Goal: Task Accomplishment & Management: Manage account settings

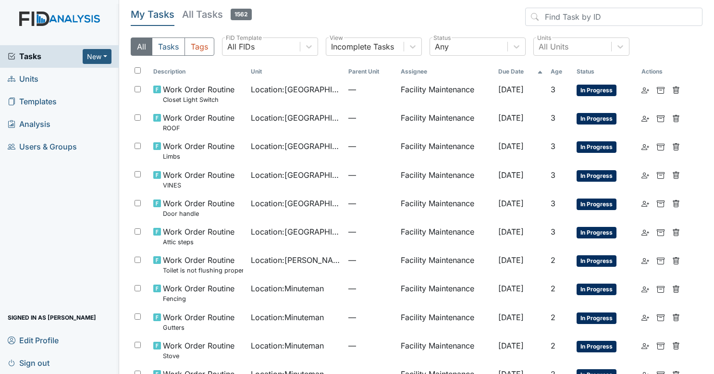
click at [83, 66] on div "Tasks New Form Inspection Document Bundle" at bounding box center [59, 56] width 119 height 23
click at [60, 60] on span "Tasks" at bounding box center [45, 56] width 75 height 12
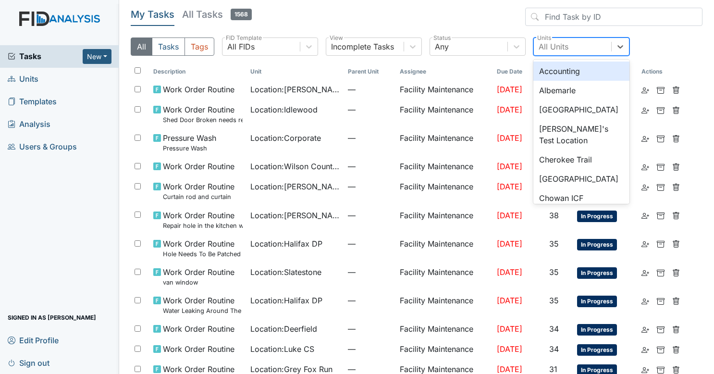
click at [580, 46] on div "All Units" at bounding box center [571, 46] width 77 height 17
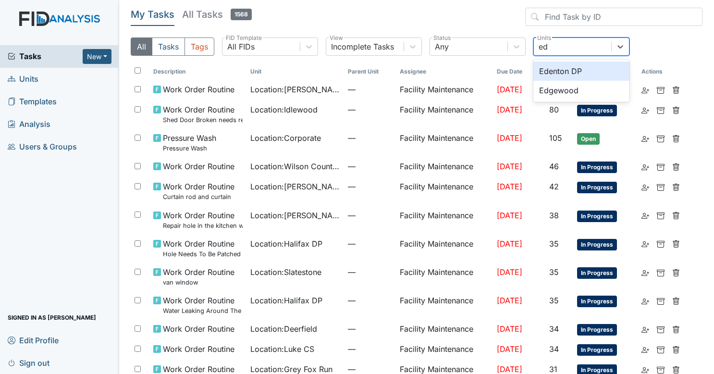
type input "edg"
click at [569, 62] on div "Edgewood" at bounding box center [581, 70] width 96 height 19
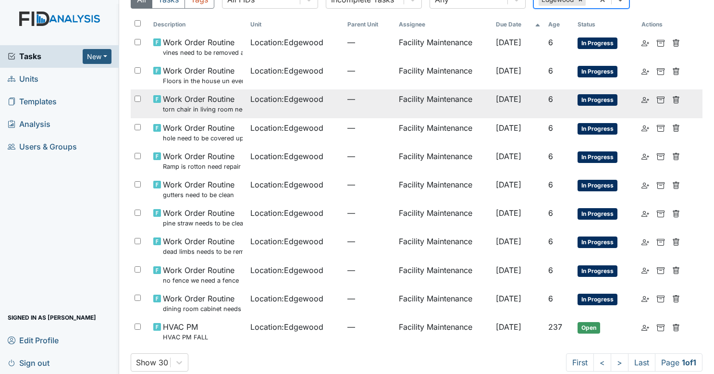
scroll to position [48, 0]
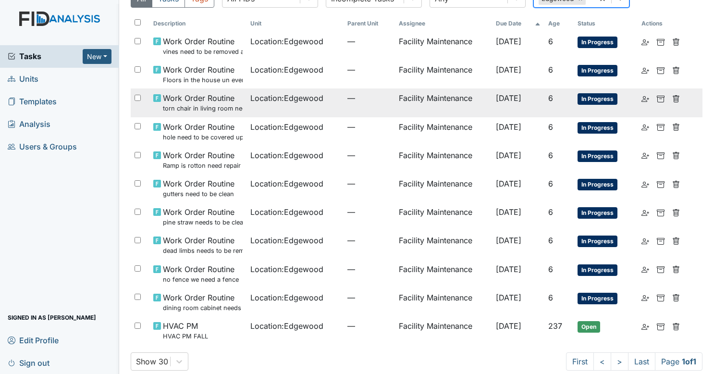
click at [355, 116] on td "—" at bounding box center [369, 102] width 52 height 28
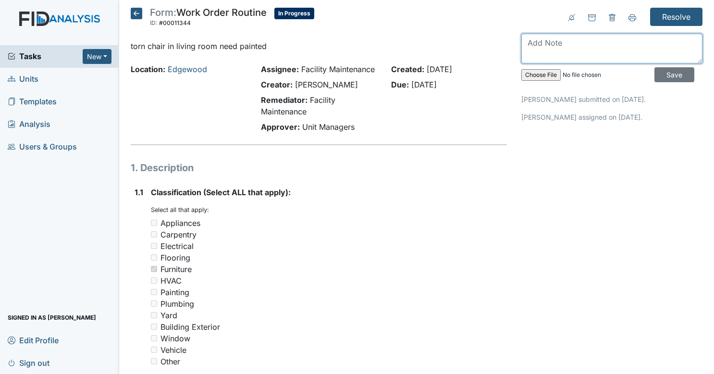
click at [591, 43] on textarea at bounding box center [611, 49] width 181 height 30
type textarea "u"
type textarea "chairs are in good shape"
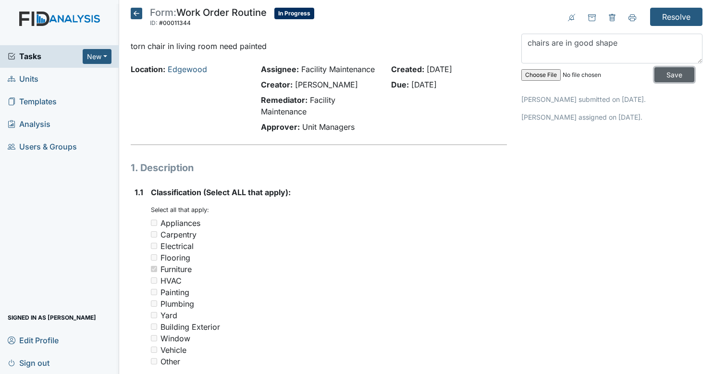
click at [654, 70] on input "Save" at bounding box center [674, 74] width 40 height 15
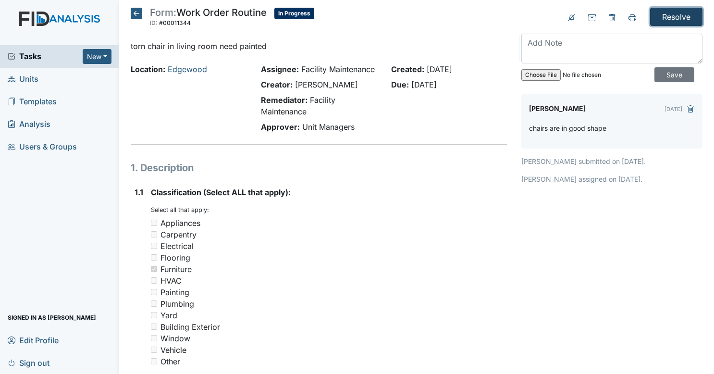
click at [666, 16] on input "Resolve" at bounding box center [676, 17] width 52 height 18
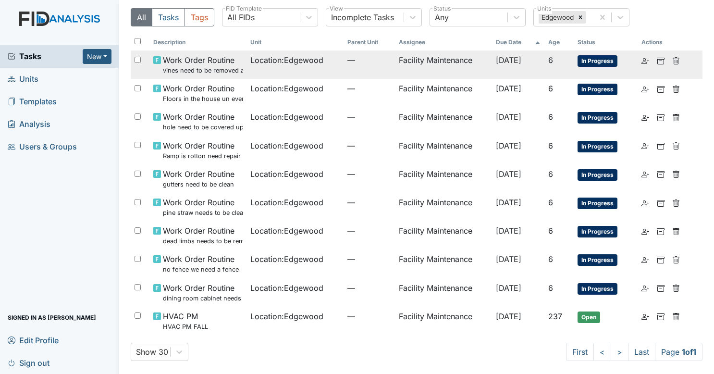
scroll to position [63, 0]
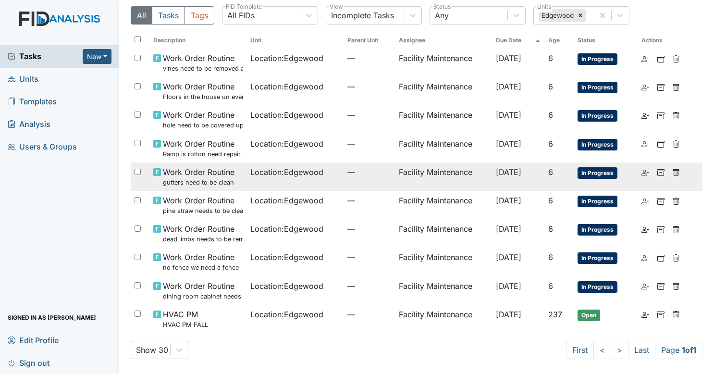
click at [254, 178] on td "Location : Edgewood" at bounding box center [294, 176] width 97 height 28
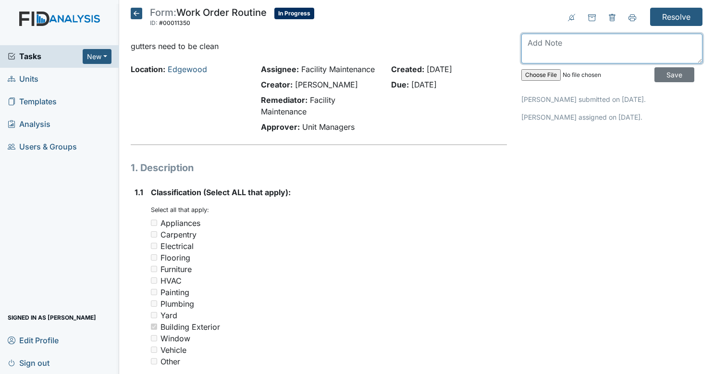
click at [549, 40] on textarea at bounding box center [611, 49] width 181 height 30
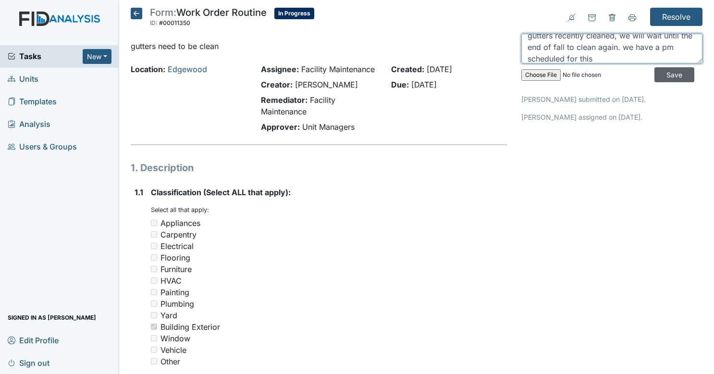
type textarea "gutters recently cleaned, we will wait until the end of fall to clean again. we…"
click at [657, 72] on input "Save" at bounding box center [674, 74] width 40 height 15
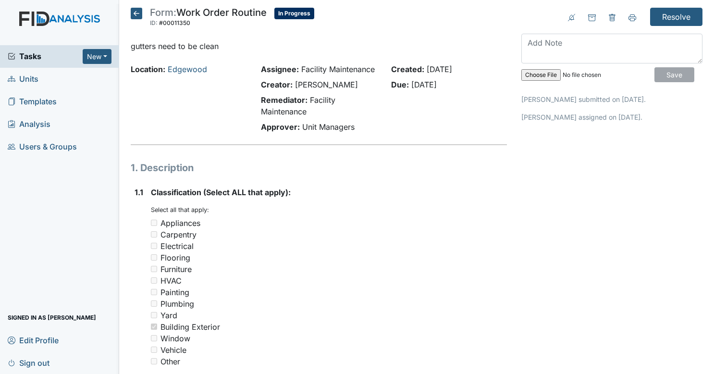
scroll to position [0, 0]
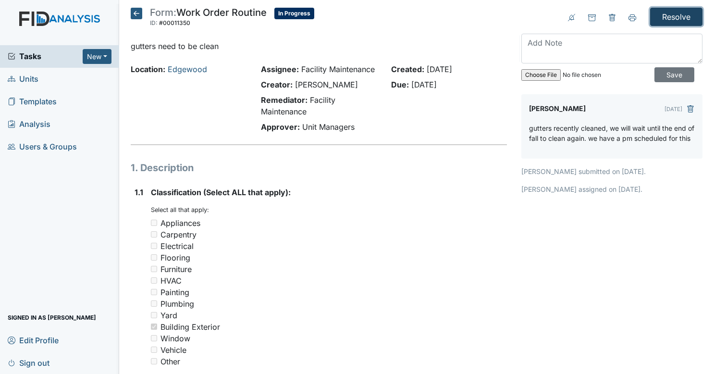
click at [670, 19] on input "Resolve" at bounding box center [676, 17] width 52 height 18
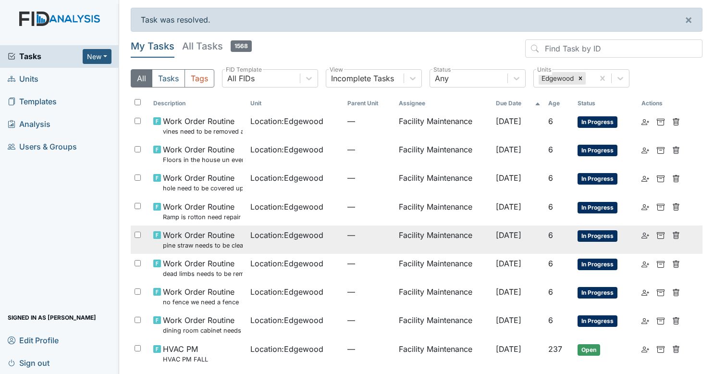
scroll to position [35, 0]
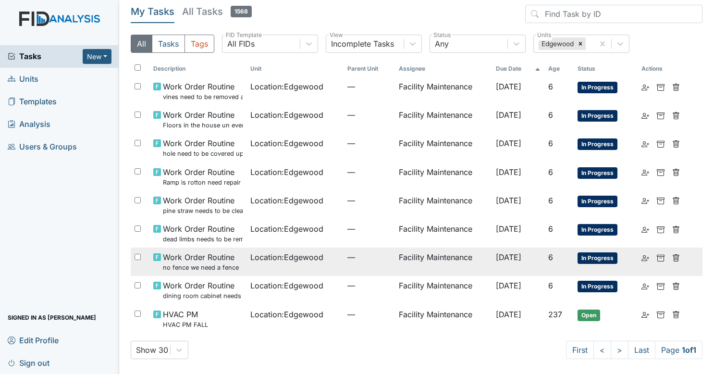
click at [261, 256] on span "Location : [GEOGRAPHIC_DATA]" at bounding box center [286, 257] width 73 height 12
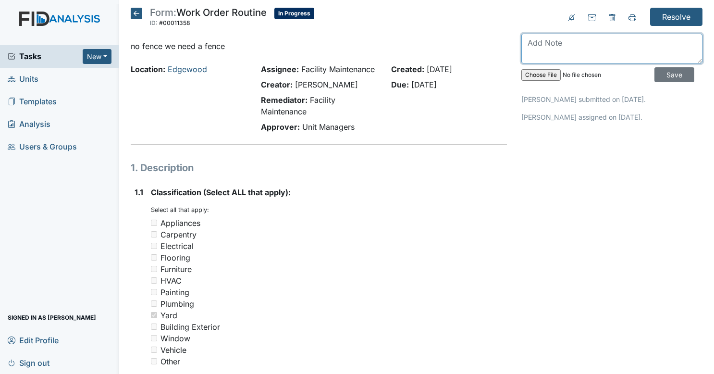
click at [578, 45] on textarea at bounding box center [611, 49] width 181 height 30
type textarea "no need for fence"
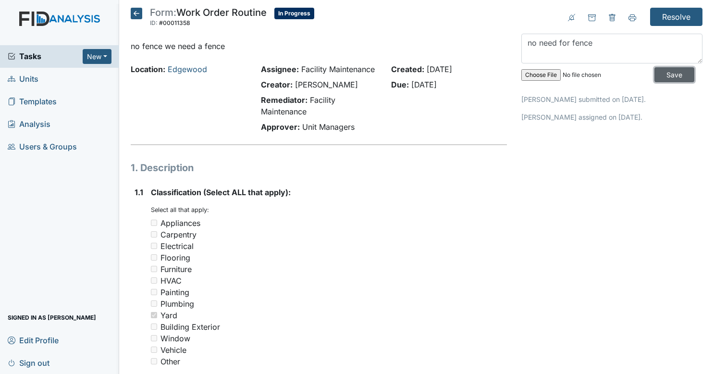
click at [670, 72] on input "Save" at bounding box center [674, 74] width 40 height 15
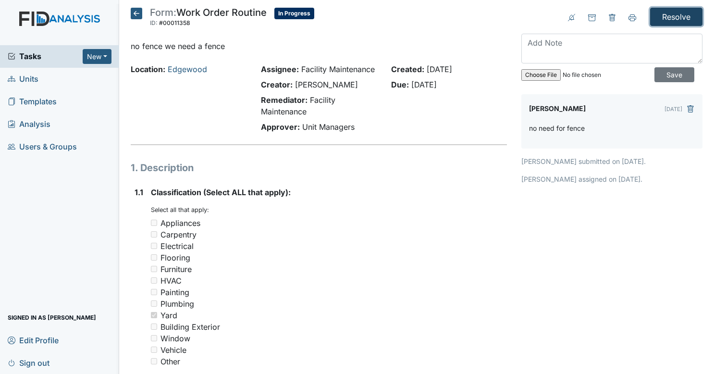
click at [673, 13] on input "Resolve" at bounding box center [676, 17] width 52 height 18
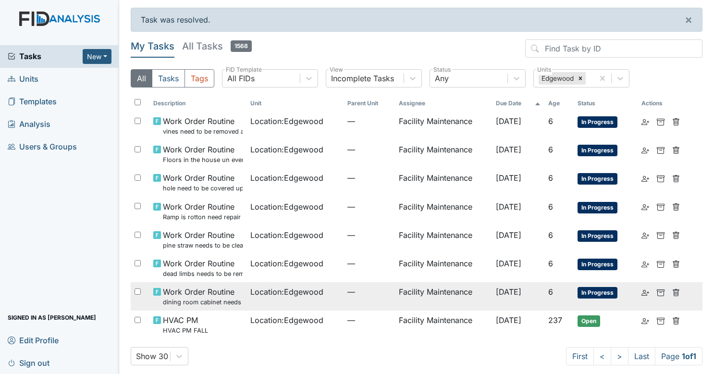
click at [299, 303] on td "Location : Edgewood" at bounding box center [294, 296] width 97 height 28
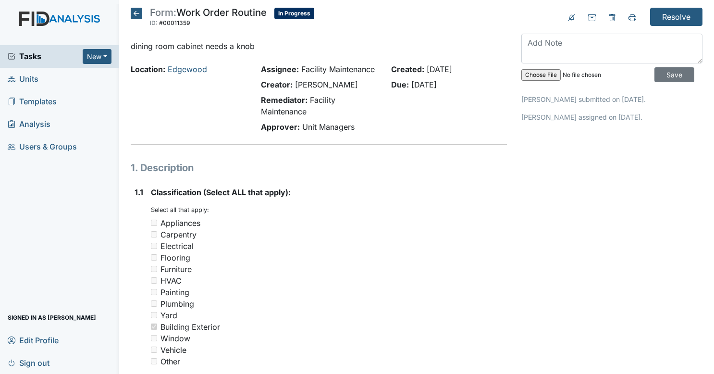
click at [134, 16] on icon at bounding box center [137, 14] width 12 height 12
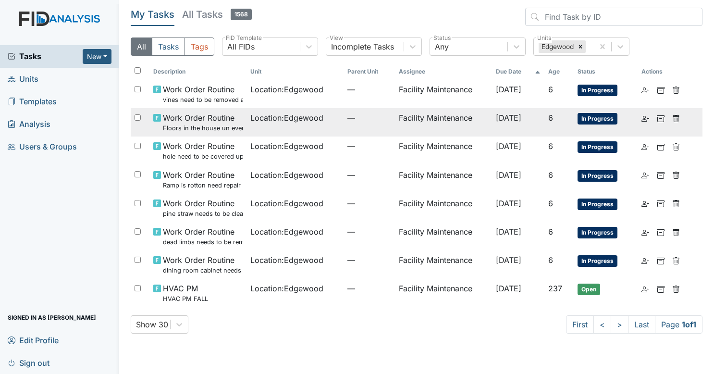
click at [372, 121] on span "—" at bounding box center [369, 118] width 44 height 12
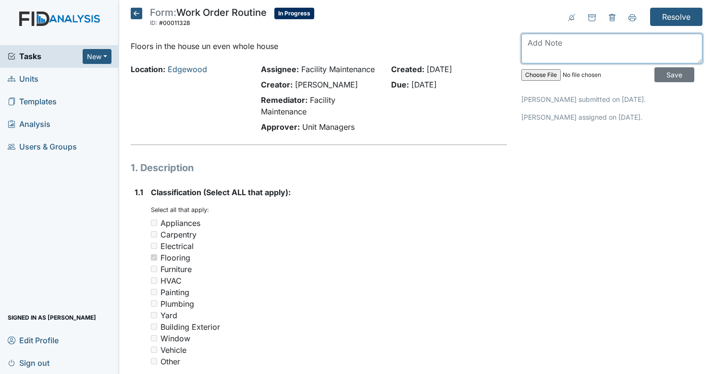
click at [591, 47] on textarea at bounding box center [611, 49] width 181 height 30
type textarea "new floor being put down"
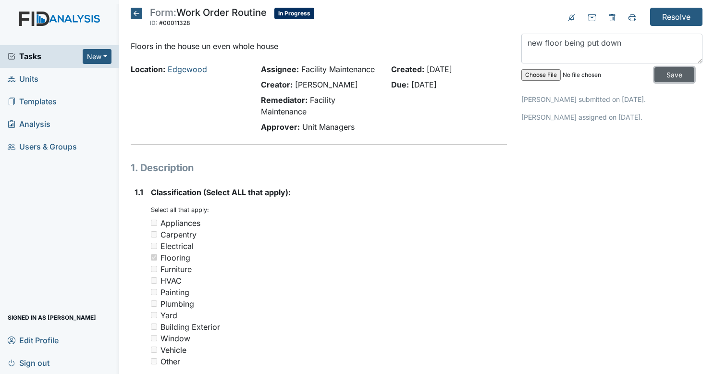
click at [654, 71] on input "Save" at bounding box center [674, 74] width 40 height 15
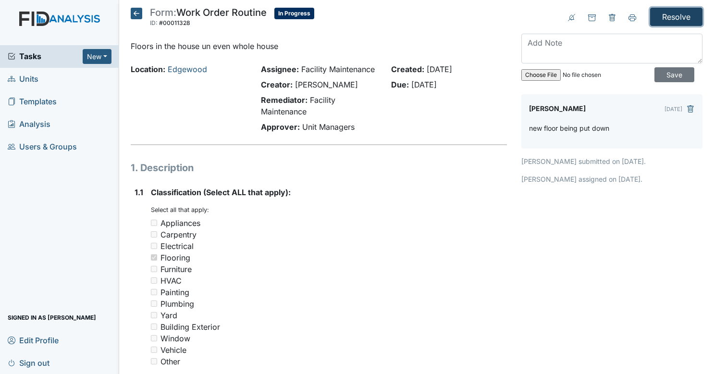
click at [677, 12] on input "Resolve" at bounding box center [676, 17] width 52 height 18
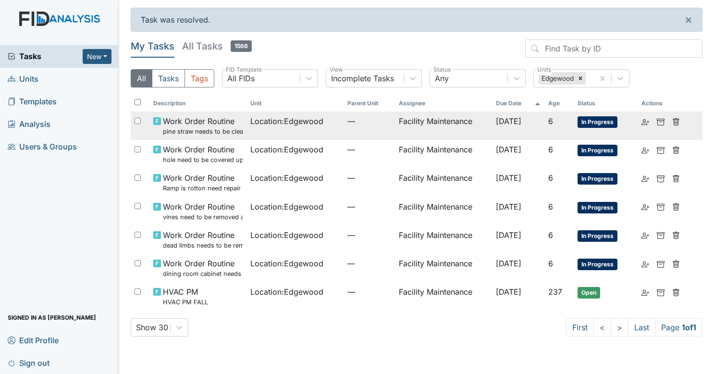
click at [264, 128] on td "Location : Edgewood" at bounding box center [294, 125] width 97 height 28
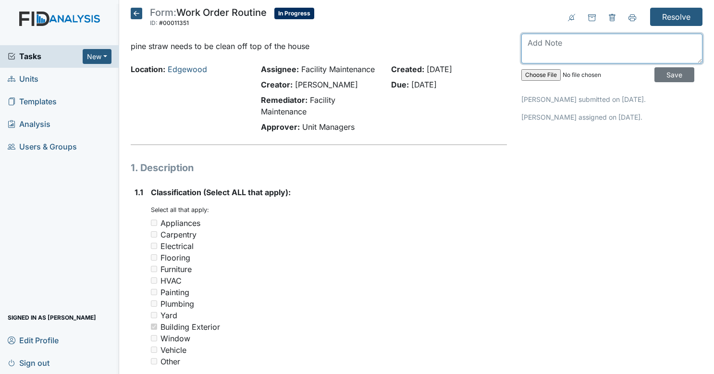
click at [578, 46] on textarea at bounding box center [611, 49] width 181 height 30
type textarea "we will do this during our fall pm"
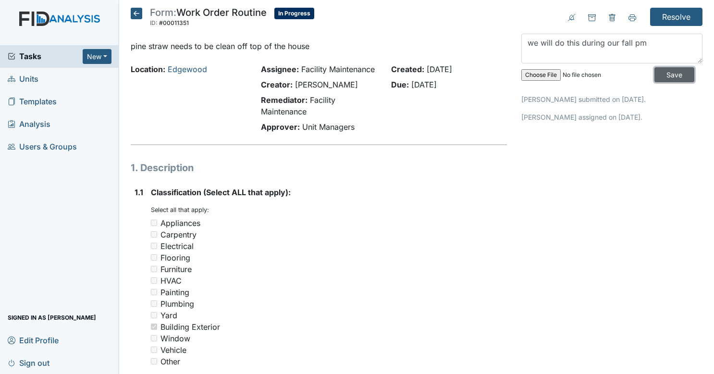
click at [671, 75] on input "Save" at bounding box center [674, 74] width 40 height 15
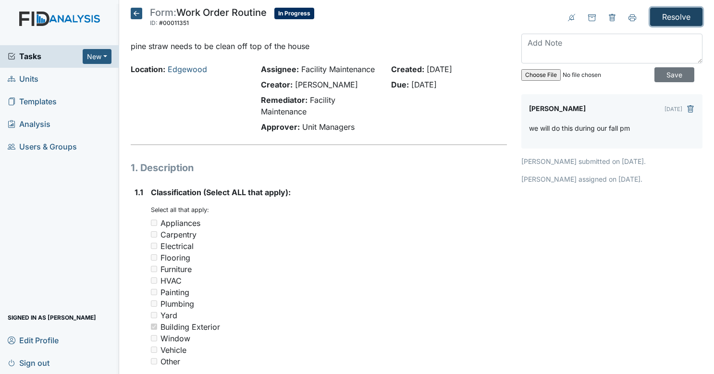
click at [674, 17] on input "Resolve" at bounding box center [676, 17] width 52 height 18
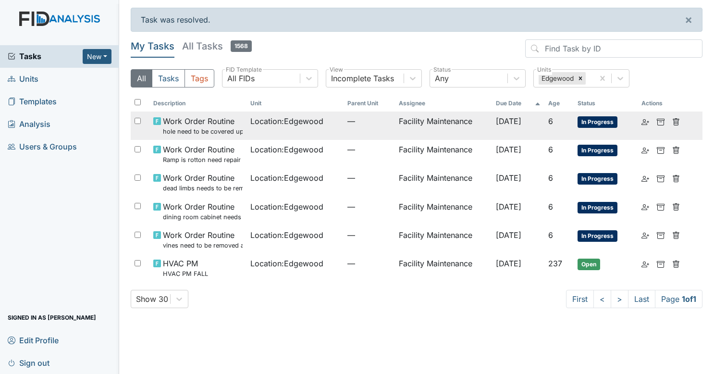
click at [266, 131] on td "Location : Edgewood" at bounding box center [294, 125] width 97 height 28
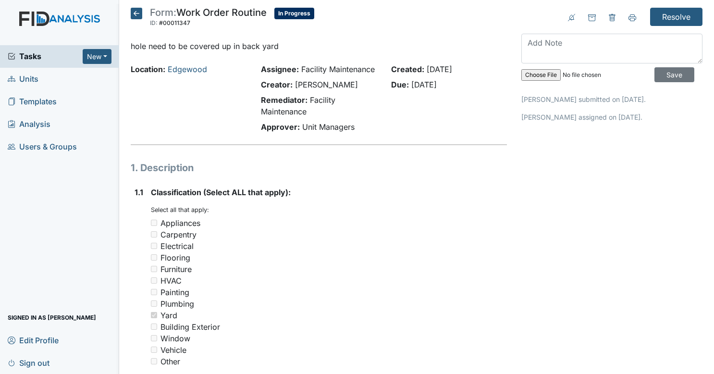
click at [133, 15] on icon at bounding box center [137, 14] width 12 height 12
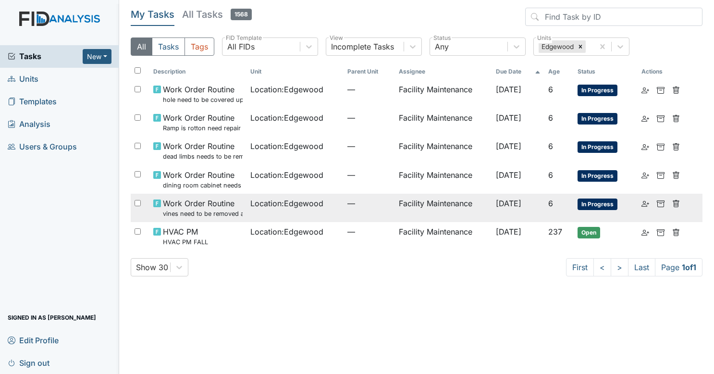
click at [344, 214] on td "—" at bounding box center [369, 208] width 52 height 28
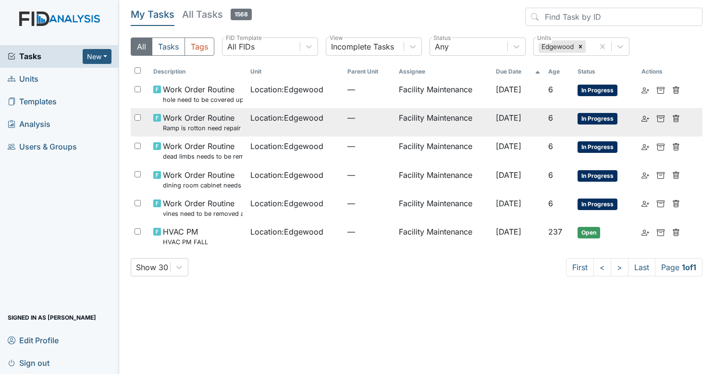
click at [327, 133] on td "Location : Edgewood" at bounding box center [294, 122] width 97 height 28
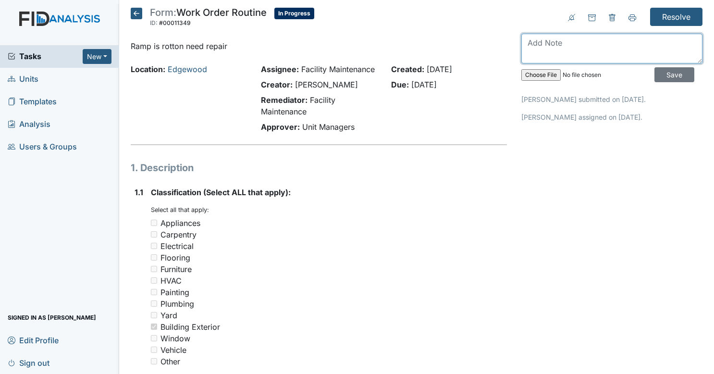
click at [556, 40] on textarea at bounding box center [611, 49] width 181 height 30
type textarea "quoting"
click at [666, 70] on input "Save" at bounding box center [674, 74] width 40 height 15
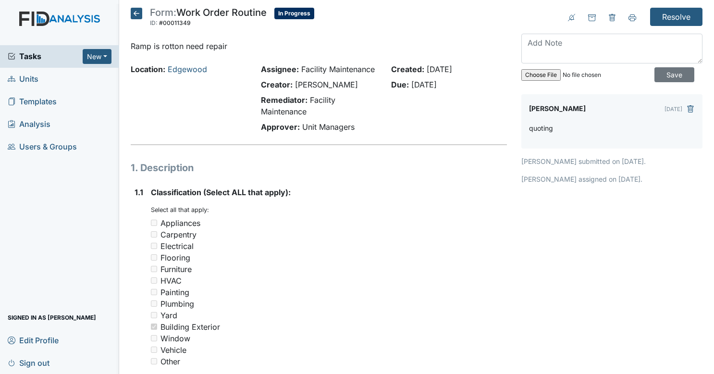
click at [139, 16] on icon at bounding box center [137, 14] width 12 height 12
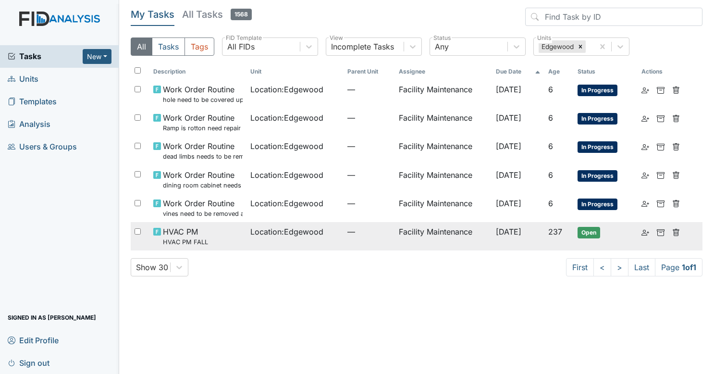
click at [293, 234] on span "Location : [GEOGRAPHIC_DATA]" at bounding box center [286, 232] width 73 height 12
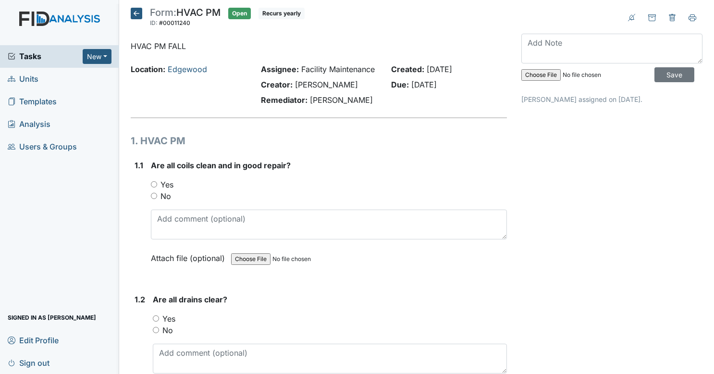
click at [153, 187] on input "Yes" at bounding box center [154, 184] width 6 height 6
radio input "true"
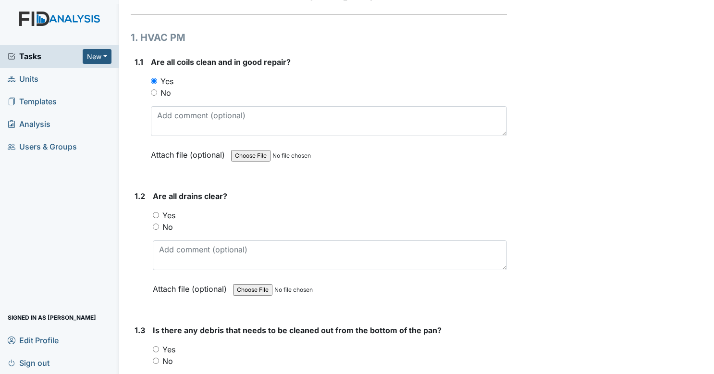
click at [157, 218] on input "Yes" at bounding box center [156, 215] width 6 height 6
radio input "true"
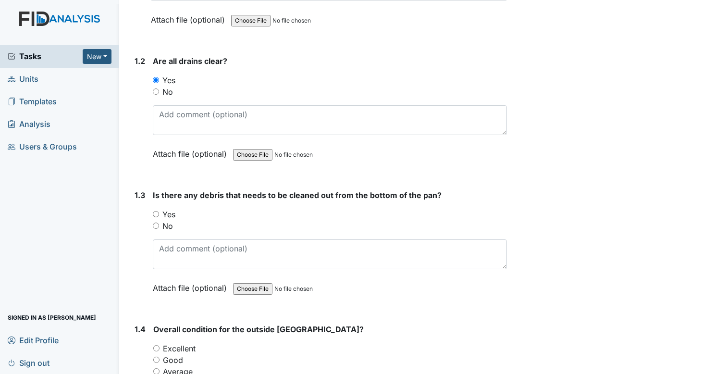
scroll to position [239, 0]
click at [156, 231] on div "No" at bounding box center [330, 225] width 354 height 12
click at [156, 228] on input "No" at bounding box center [156, 225] width 6 height 6
radio input "true"
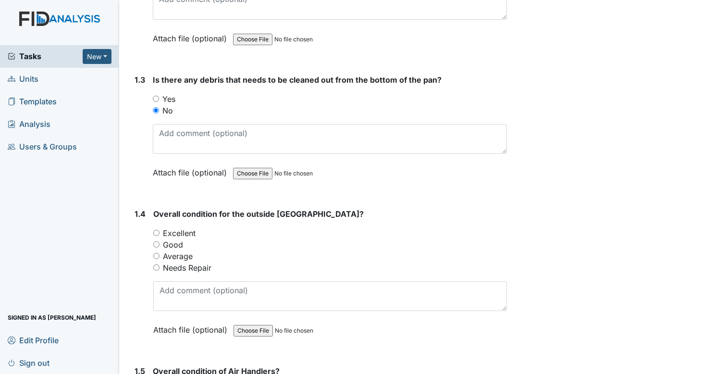
scroll to position [354, 0]
click at [156, 258] on input "Average" at bounding box center [156, 255] width 6 height 6
radio input "true"
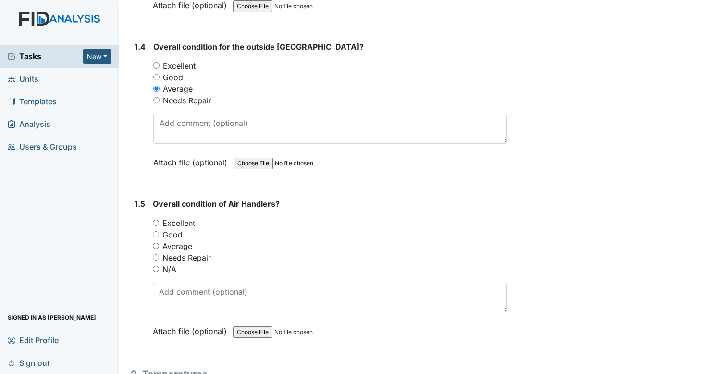
scroll to position [521, 0]
click at [156, 272] on div "N/A" at bounding box center [330, 269] width 354 height 12
click at [156, 271] on input "N/A" at bounding box center [156, 268] width 6 height 6
radio input "true"
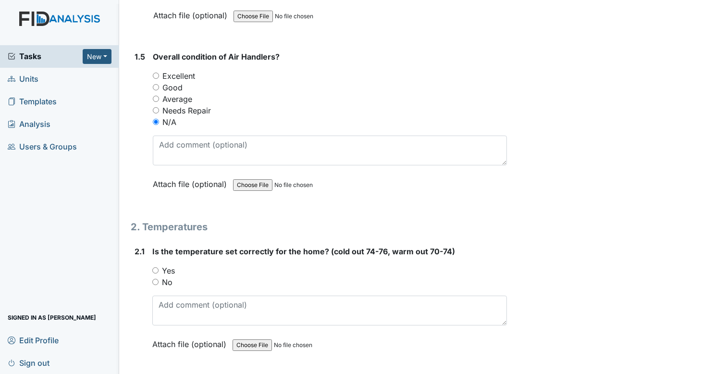
scroll to position [688, 0]
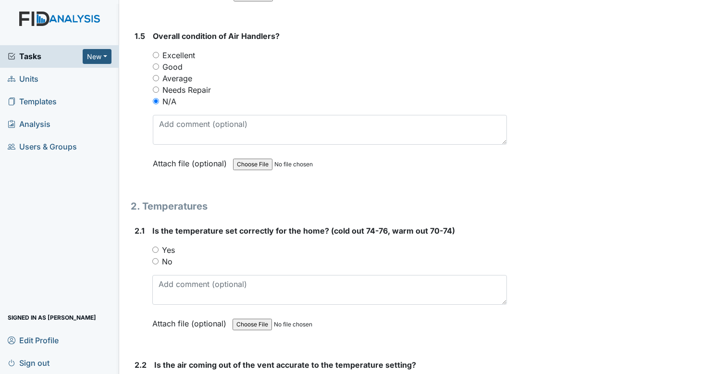
click at [151, 254] on div "2.1 Is the temperature set correctly for the home? (cold out 74-76, warm out 70…" at bounding box center [319, 284] width 376 height 119
click at [154, 253] on input "Yes" at bounding box center [155, 249] width 6 height 6
radio input "true"
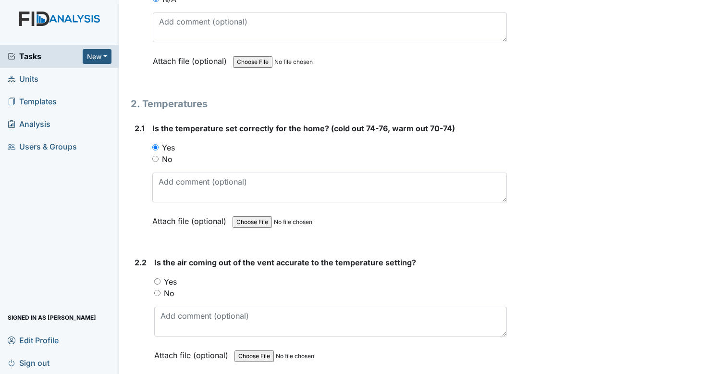
scroll to position [791, 0]
click at [157, 284] on input "Yes" at bounding box center [157, 281] width 6 height 6
radio input "true"
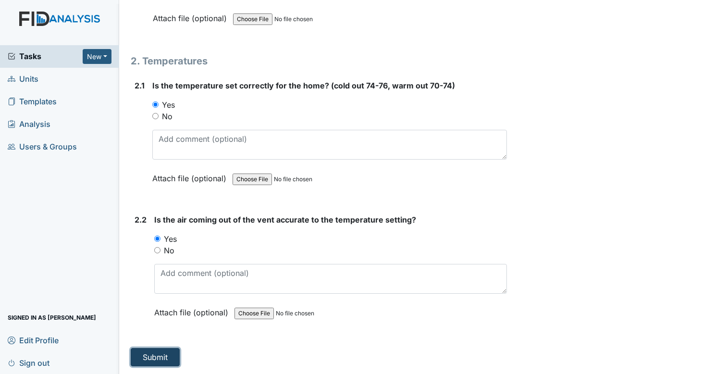
click at [163, 359] on button "Submit" at bounding box center [155, 357] width 49 height 18
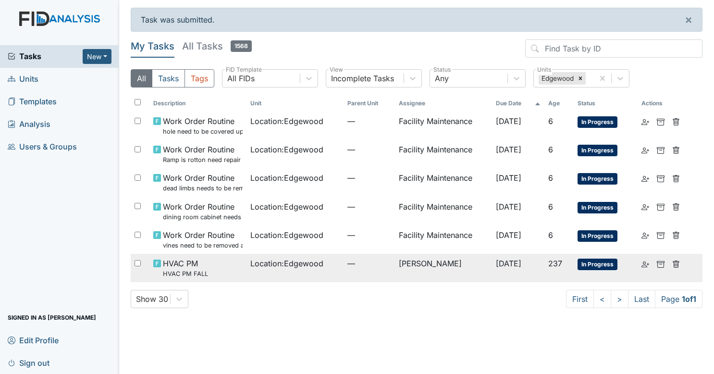
click at [334, 255] on td "Location : [GEOGRAPHIC_DATA]" at bounding box center [294, 268] width 97 height 28
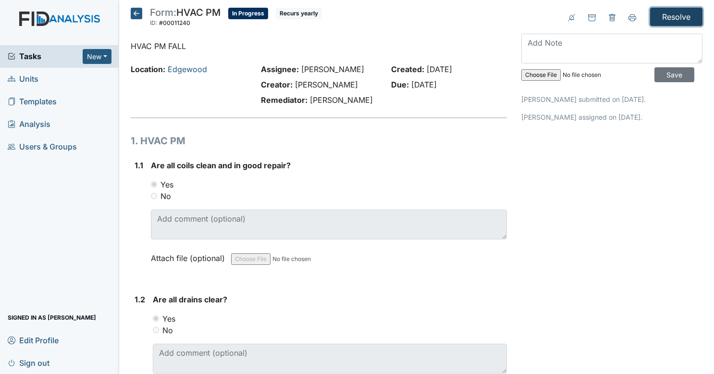
click at [674, 21] on input "Resolve" at bounding box center [676, 17] width 52 height 18
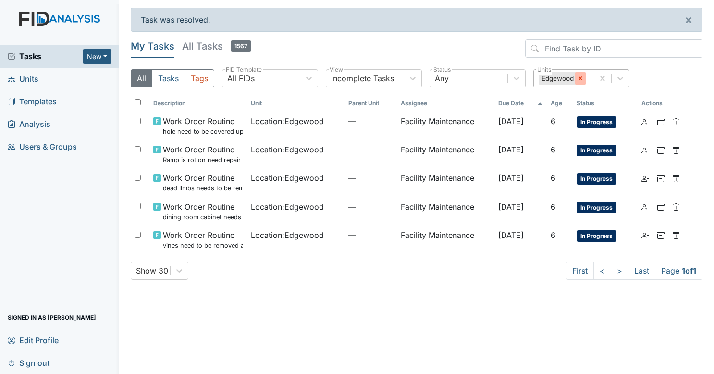
click at [582, 78] on icon at bounding box center [580, 78] width 7 height 7
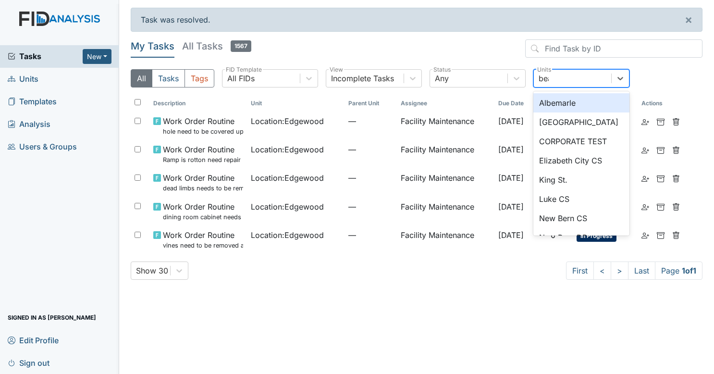
type input "beau"
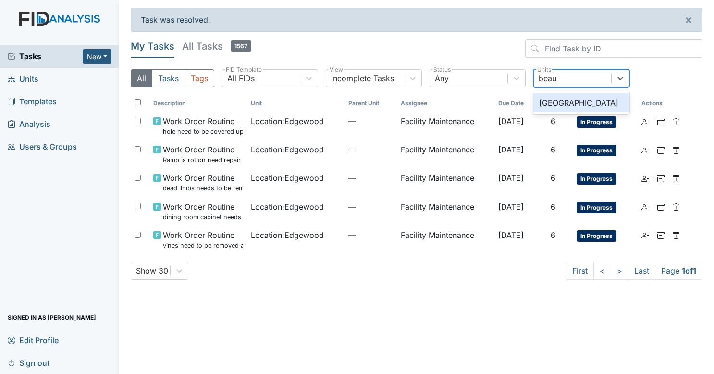
click at [575, 98] on div "[GEOGRAPHIC_DATA]" at bounding box center [581, 102] width 96 height 19
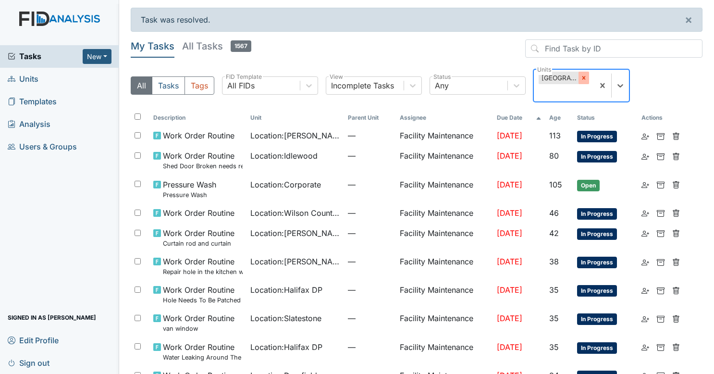
click at [588, 78] on div at bounding box center [583, 78] width 11 height 12
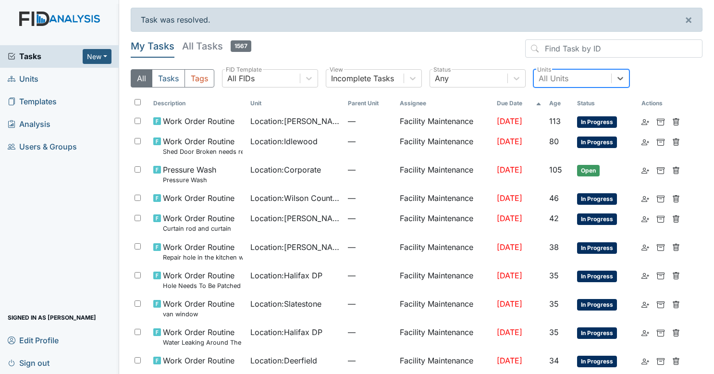
click at [36, 76] on span "Units" at bounding box center [23, 79] width 31 height 15
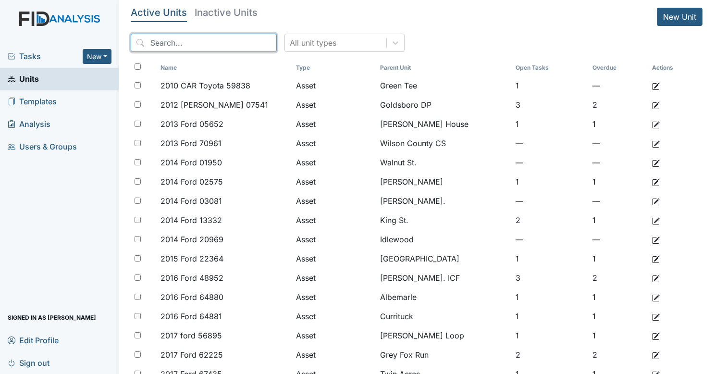
click at [191, 36] on input "search" at bounding box center [204, 43] width 146 height 18
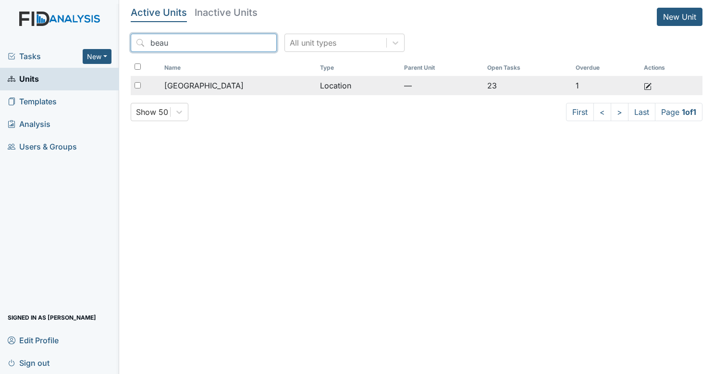
type input "beau"
click at [188, 83] on span "[GEOGRAPHIC_DATA]" at bounding box center [203, 86] width 79 height 12
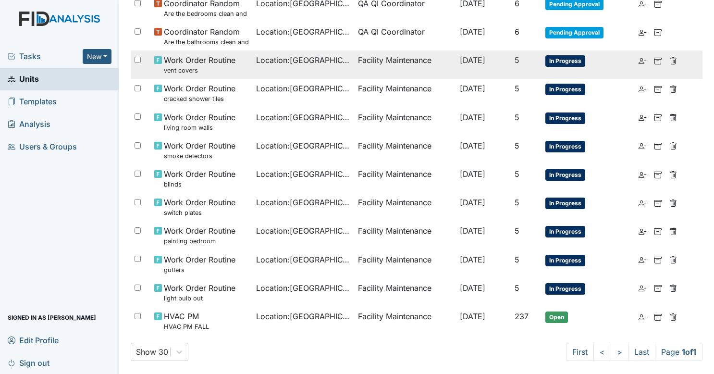
scroll to position [419, 0]
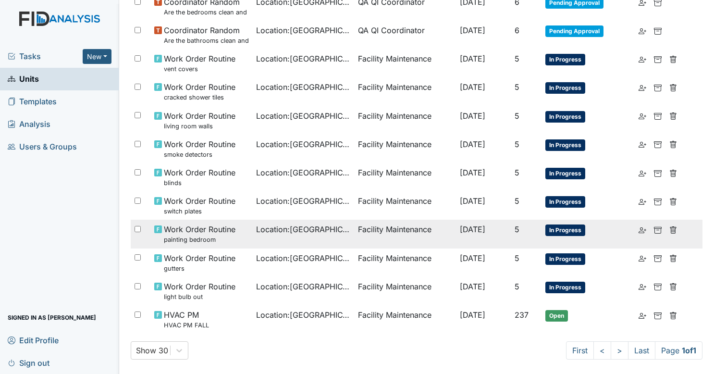
click at [269, 235] on td "Location : [GEOGRAPHIC_DATA]" at bounding box center [303, 233] width 102 height 28
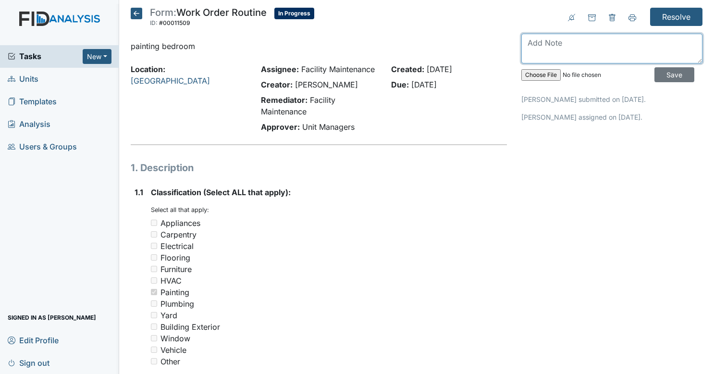
click at [597, 49] on textarea at bounding box center [611, 49] width 181 height 30
type textarea "not at this time"
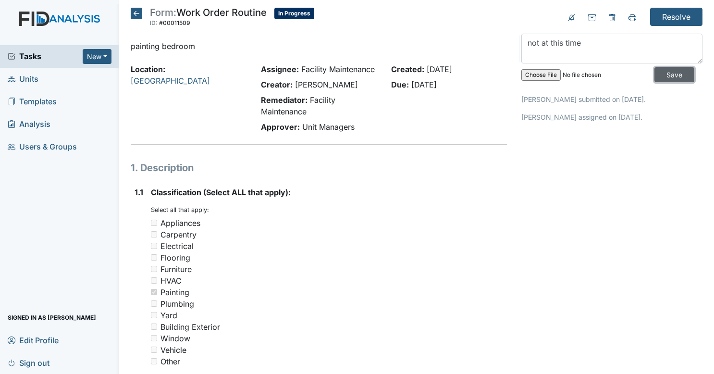
click at [662, 75] on input "Save" at bounding box center [674, 74] width 40 height 15
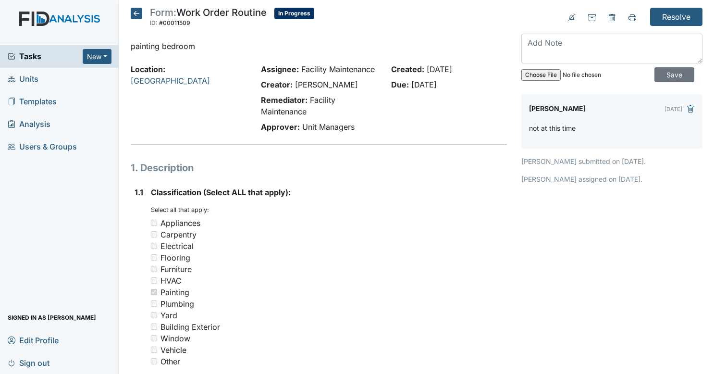
click at [676, 16] on input "Resolve" at bounding box center [676, 17] width 52 height 18
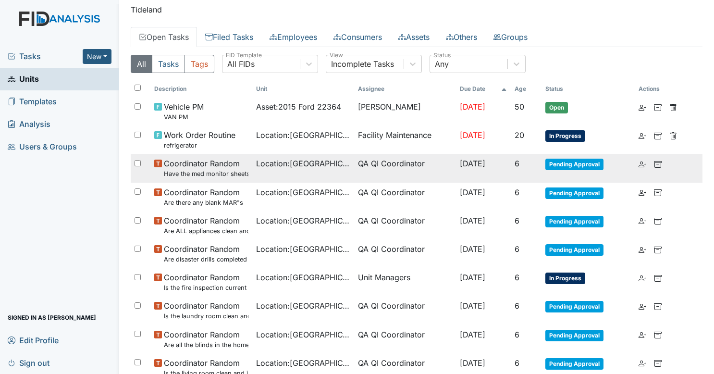
scroll to position [21, 0]
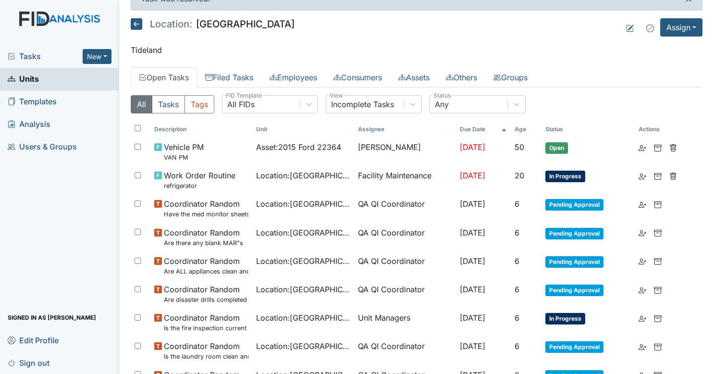
click at [135, 23] on icon at bounding box center [137, 24] width 12 height 12
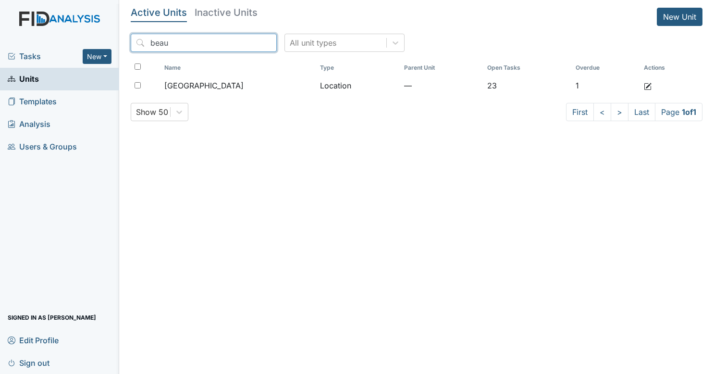
click at [185, 44] on input "beau" at bounding box center [204, 43] width 146 height 18
type input "b"
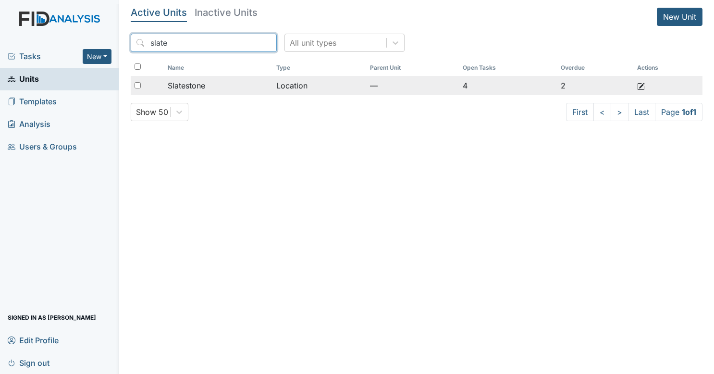
type input "slate"
click at [201, 84] on span "Slatestone" at bounding box center [186, 86] width 37 height 12
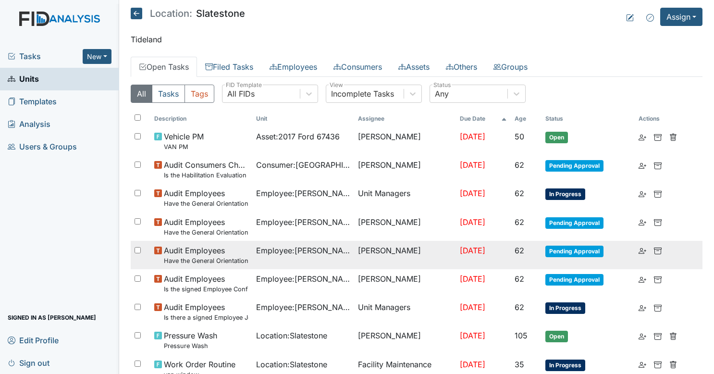
scroll to position [133, 0]
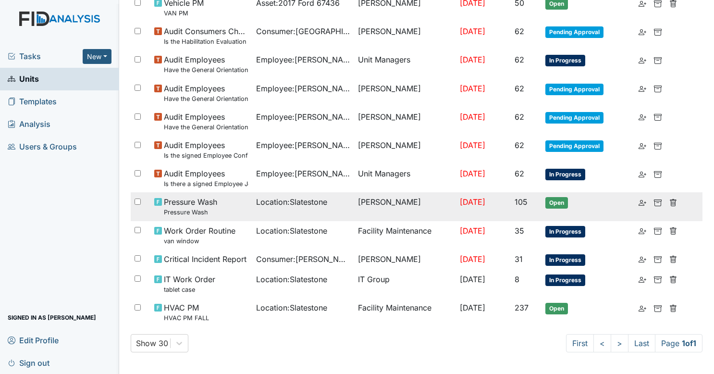
click at [295, 206] on span "Location : Slatestone" at bounding box center [291, 202] width 71 height 12
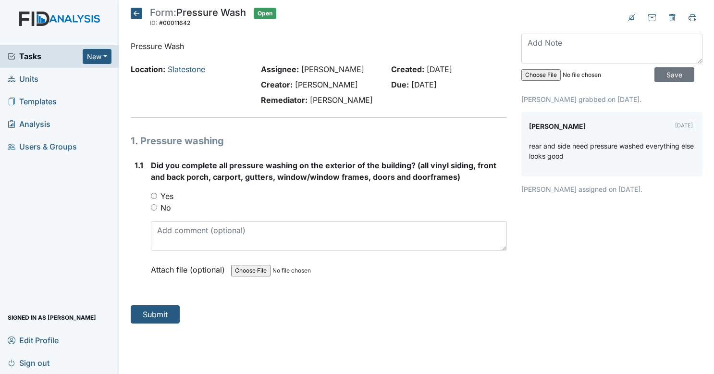
click at [153, 196] on input "Yes" at bounding box center [154, 196] width 6 height 6
radio input "true"
click at [155, 319] on button "Submit" at bounding box center [155, 314] width 49 height 18
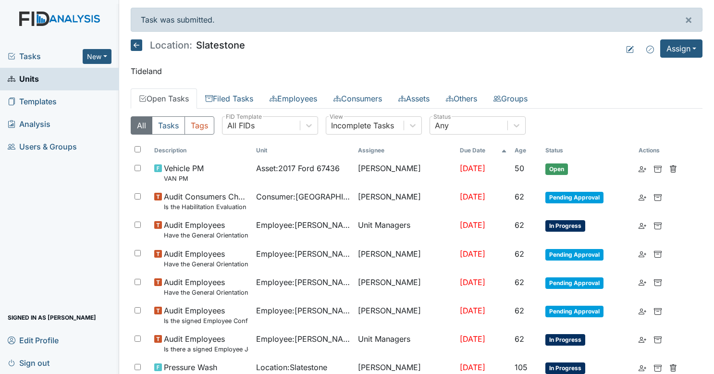
scroll to position [165, 0]
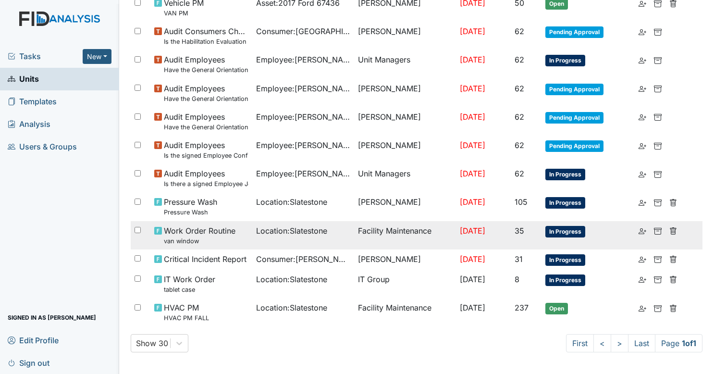
click at [300, 239] on td "Location : Slatestone" at bounding box center [303, 235] width 102 height 28
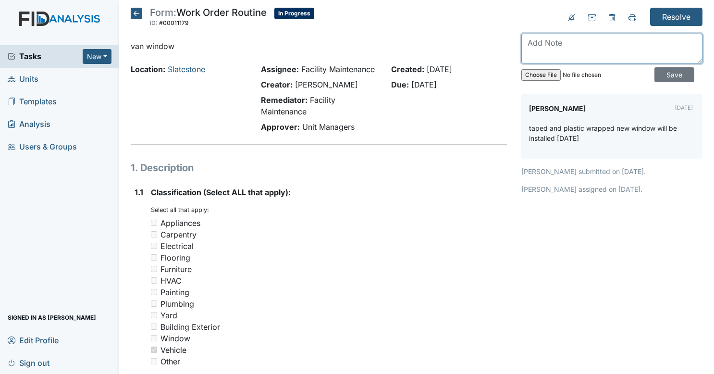
click at [618, 49] on textarea at bounding box center [611, 49] width 181 height 30
type textarea "replaced"
click at [654, 72] on input "Save" at bounding box center [674, 74] width 40 height 15
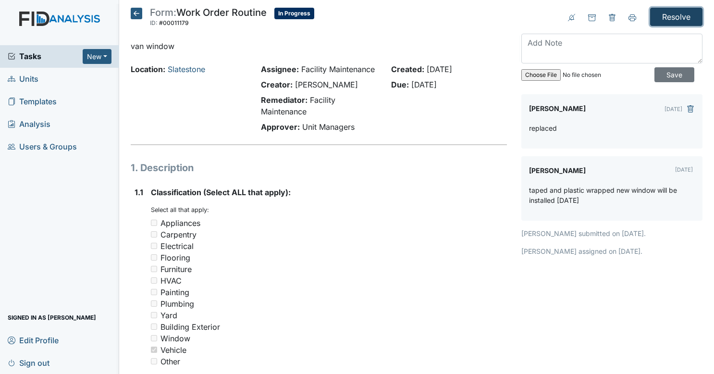
click at [667, 12] on input "Resolve" at bounding box center [676, 17] width 52 height 18
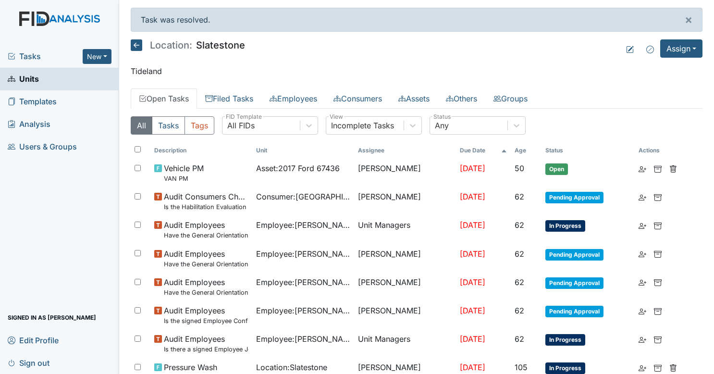
scroll to position [165, 0]
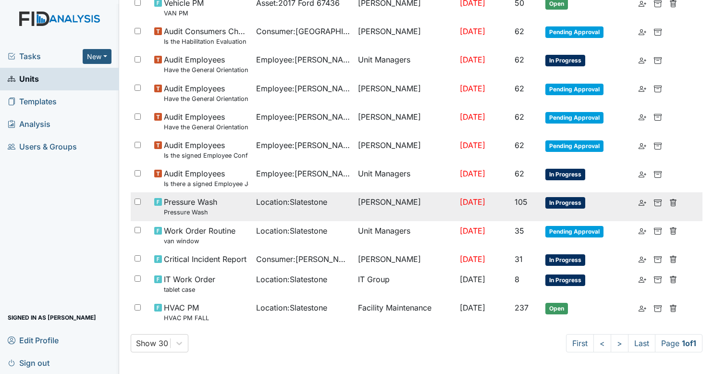
click at [298, 198] on span "Location : Slatestone" at bounding box center [291, 202] width 71 height 12
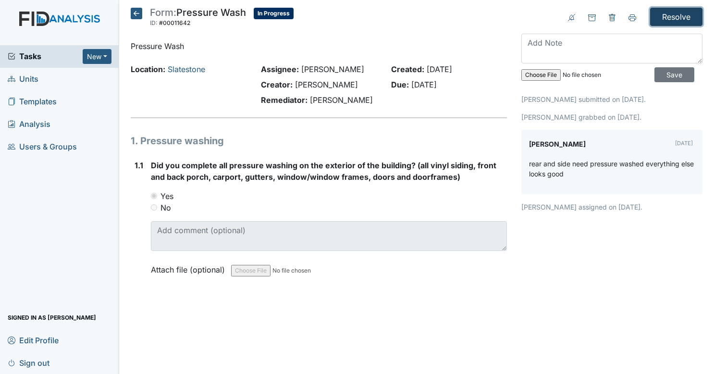
click at [681, 14] on input "Resolve" at bounding box center [676, 17] width 52 height 18
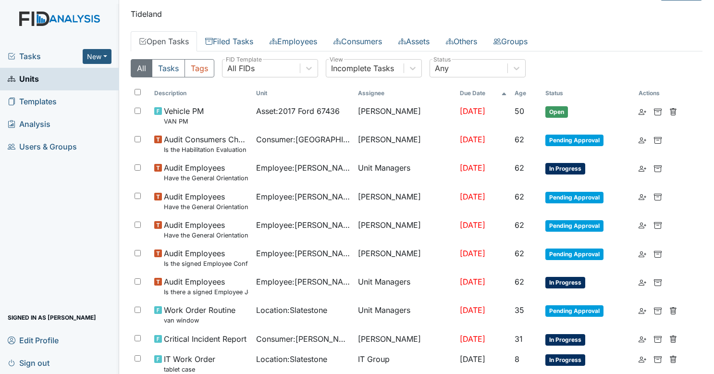
scroll to position [136, 0]
